Goal: Task Accomplishment & Management: Manage account settings

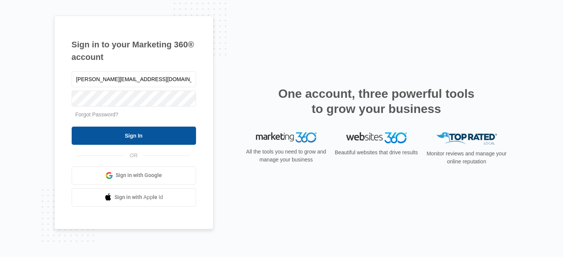
type input "[PERSON_NAME][EMAIL_ADDRESS][DOMAIN_NAME]"
click at [120, 135] on input "Sign In" at bounding box center [134, 136] width 124 height 18
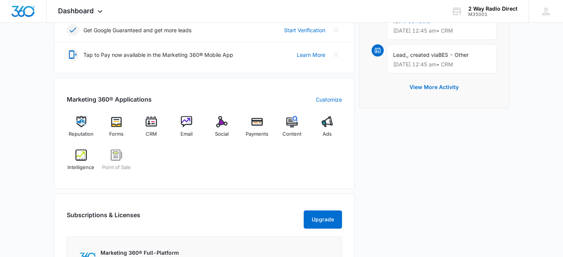
scroll to position [240, 0]
click at [260, 128] on div "Payments" at bounding box center [256, 129] width 29 height 27
